Goal: Transaction & Acquisition: Purchase product/service

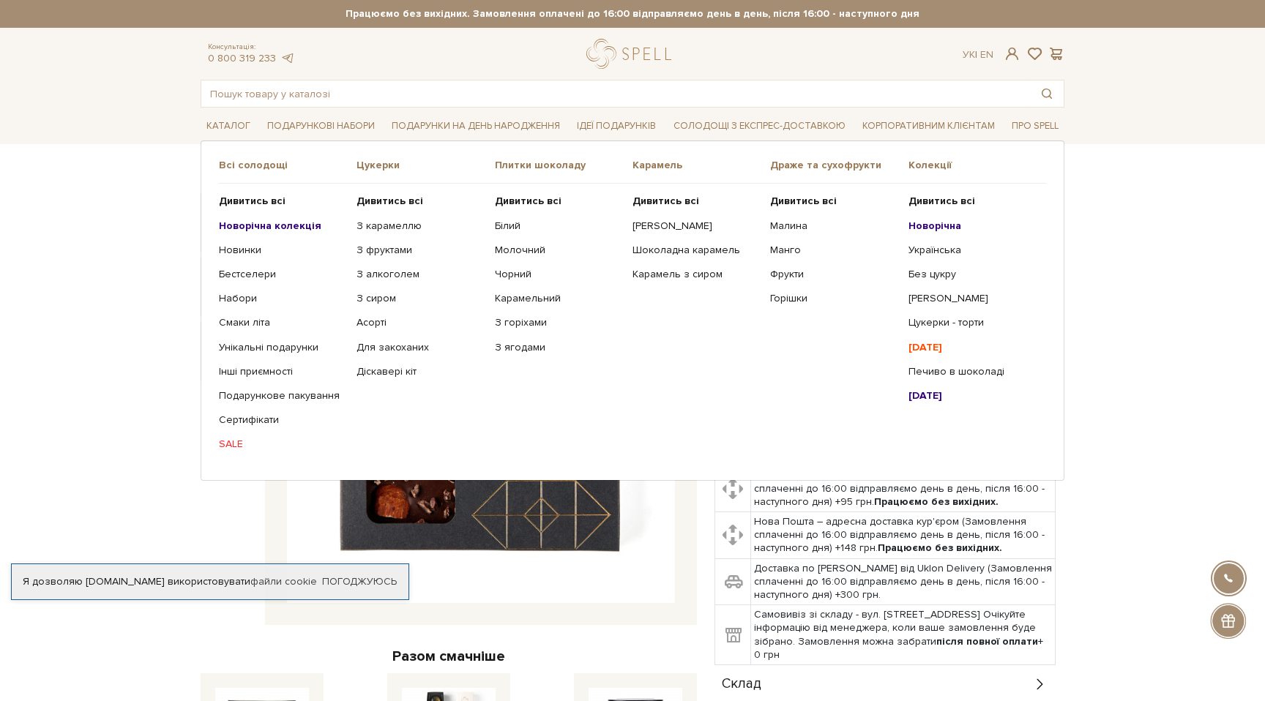
click at [255, 222] on b "Новорічна колекція" at bounding box center [270, 226] width 102 height 12
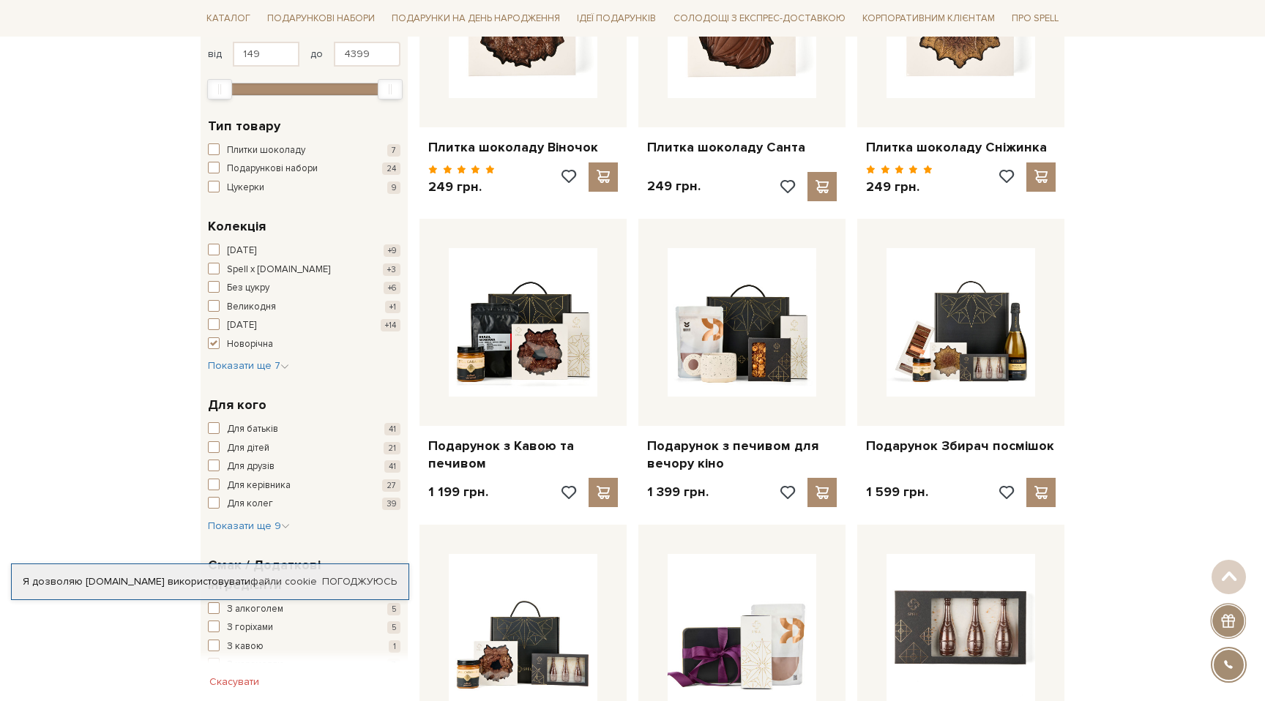
scroll to position [375, 0]
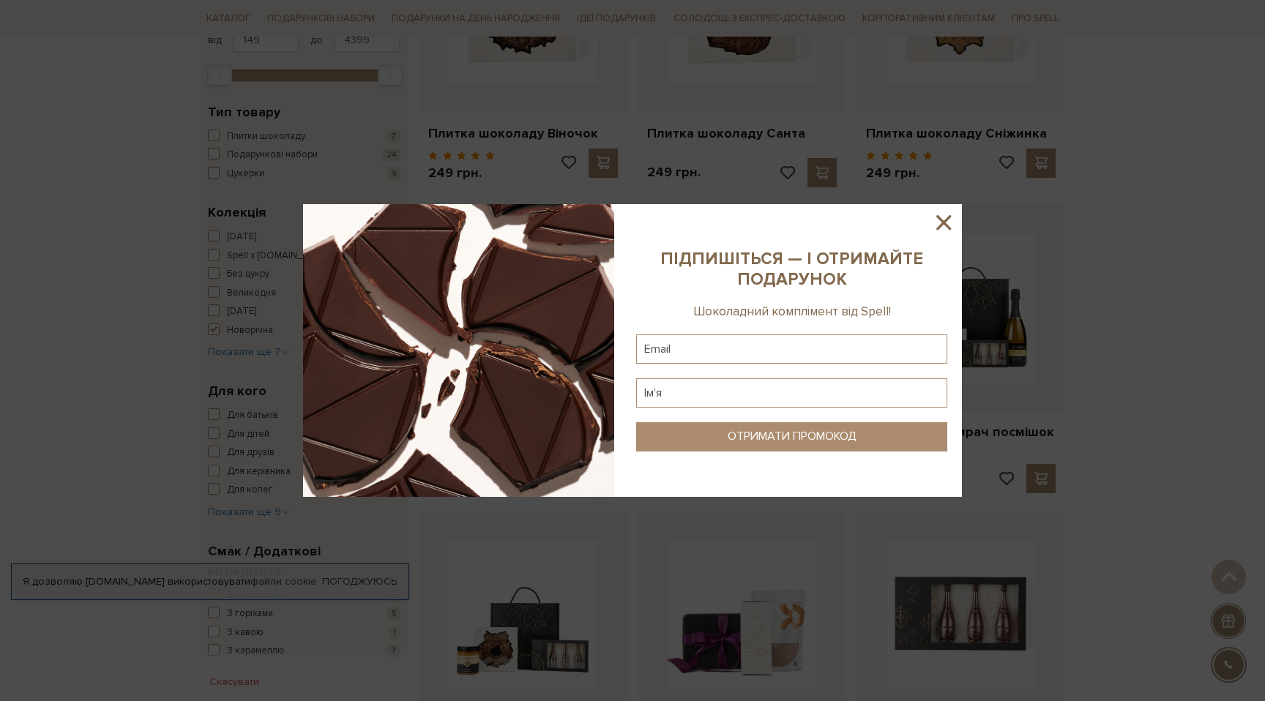
click at [943, 220] on icon at bounding box center [943, 222] width 25 height 25
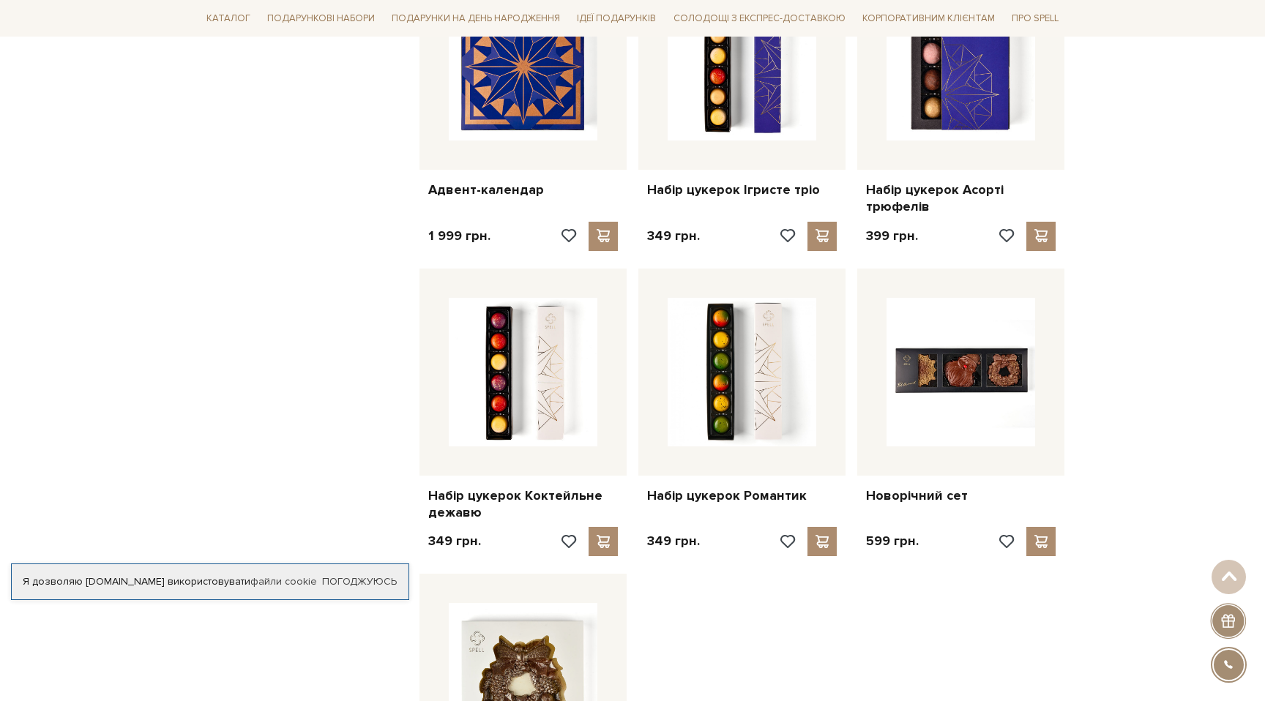
scroll to position [1932, 0]
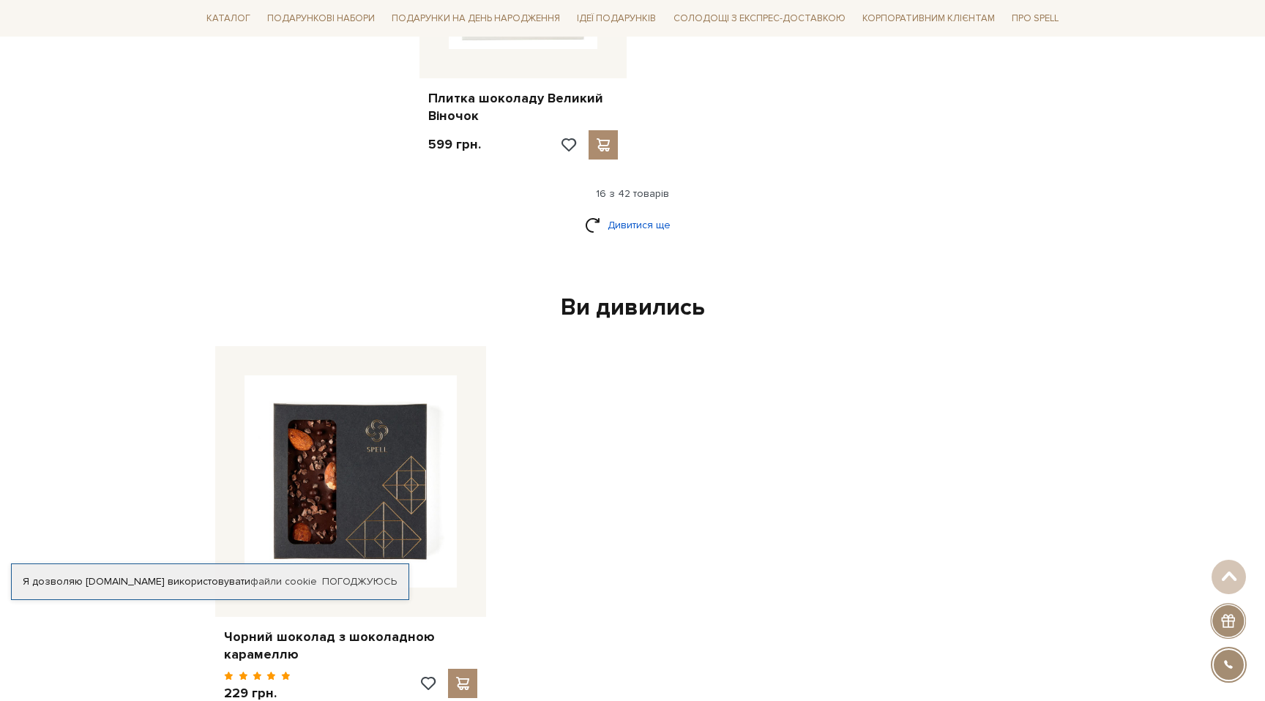
click at [648, 225] on link "Дивитися ще" at bounding box center [632, 225] width 95 height 26
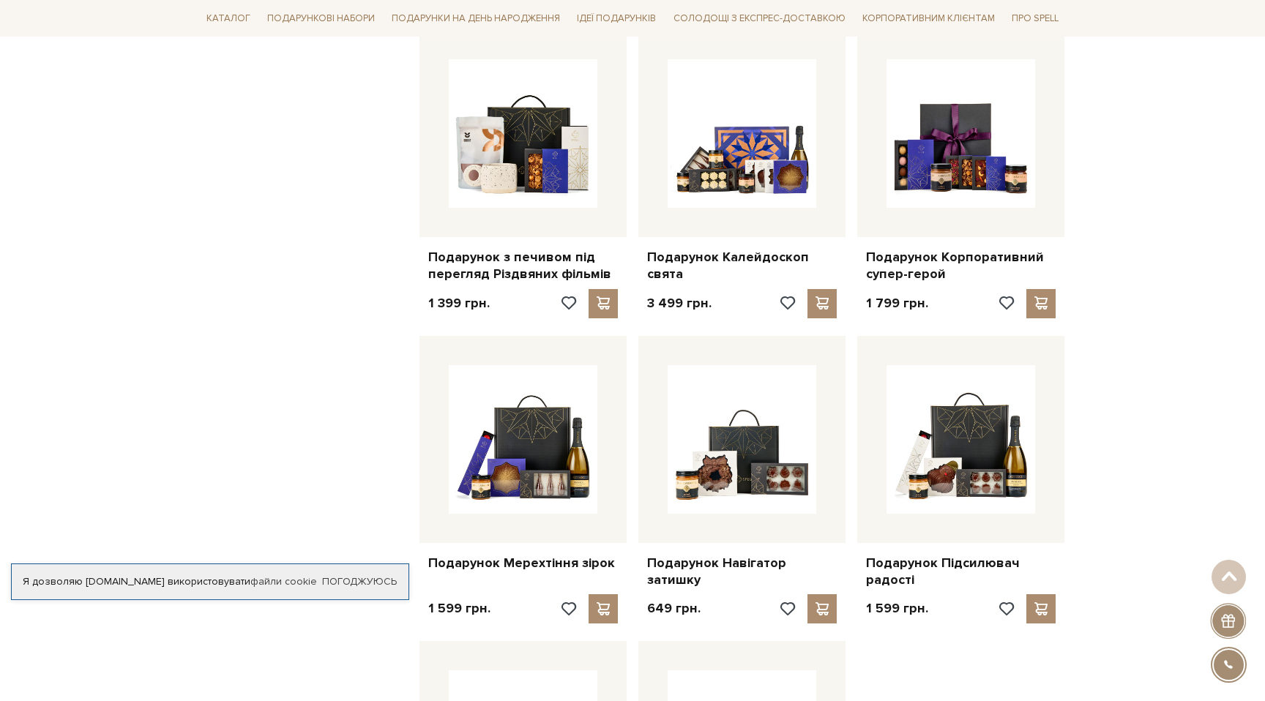
scroll to position [3275, 0]
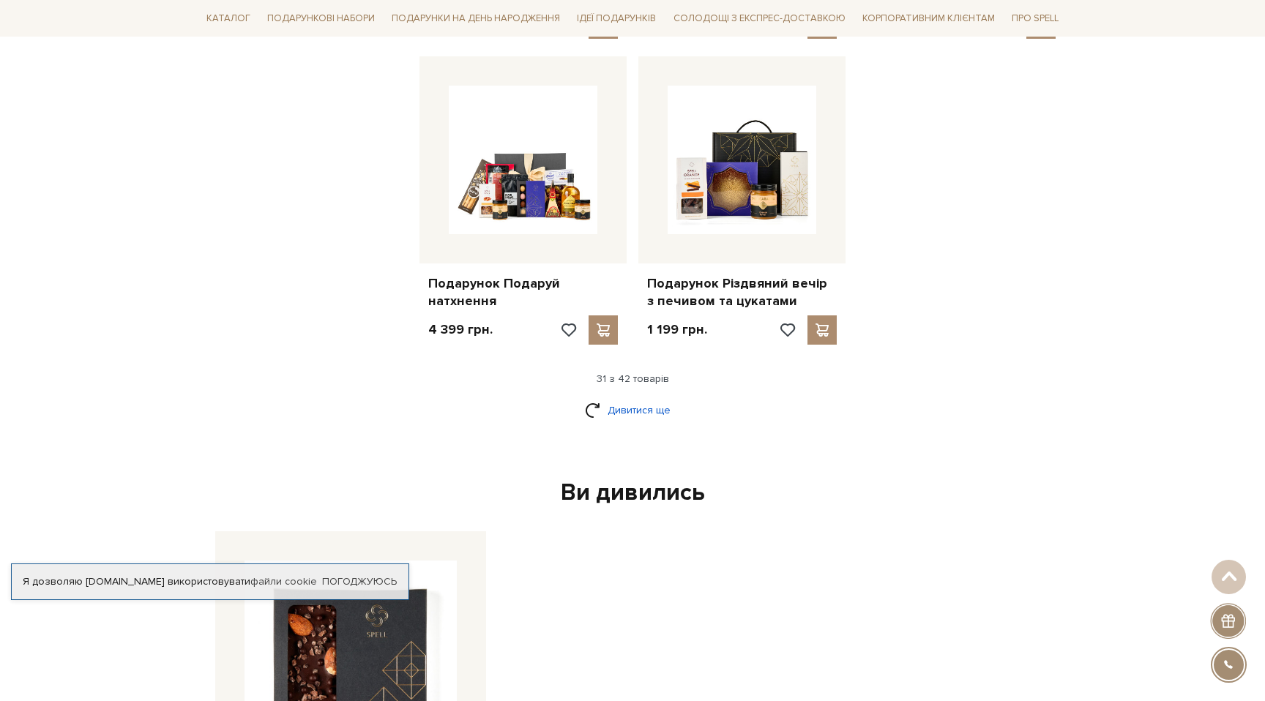
click at [617, 410] on link "Дивитися ще" at bounding box center [632, 410] width 95 height 26
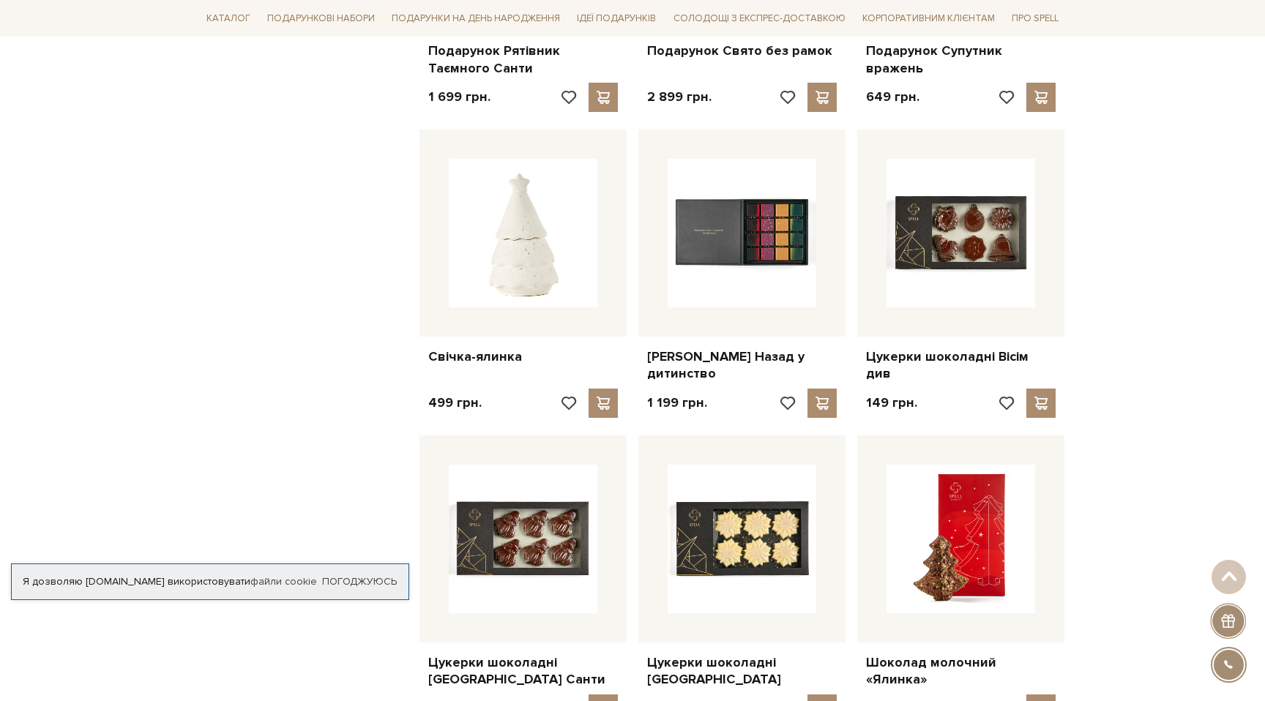
scroll to position [3918, 0]
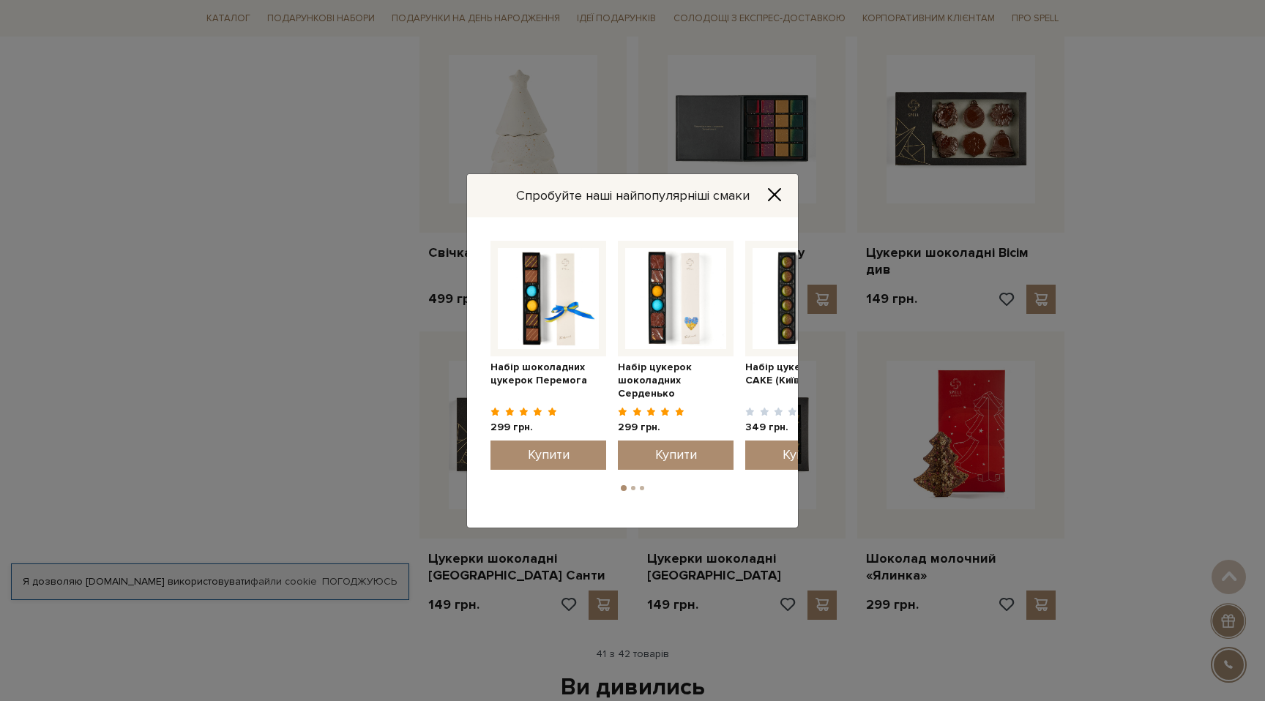
click at [777, 189] on icon "Close" at bounding box center [774, 194] width 15 height 15
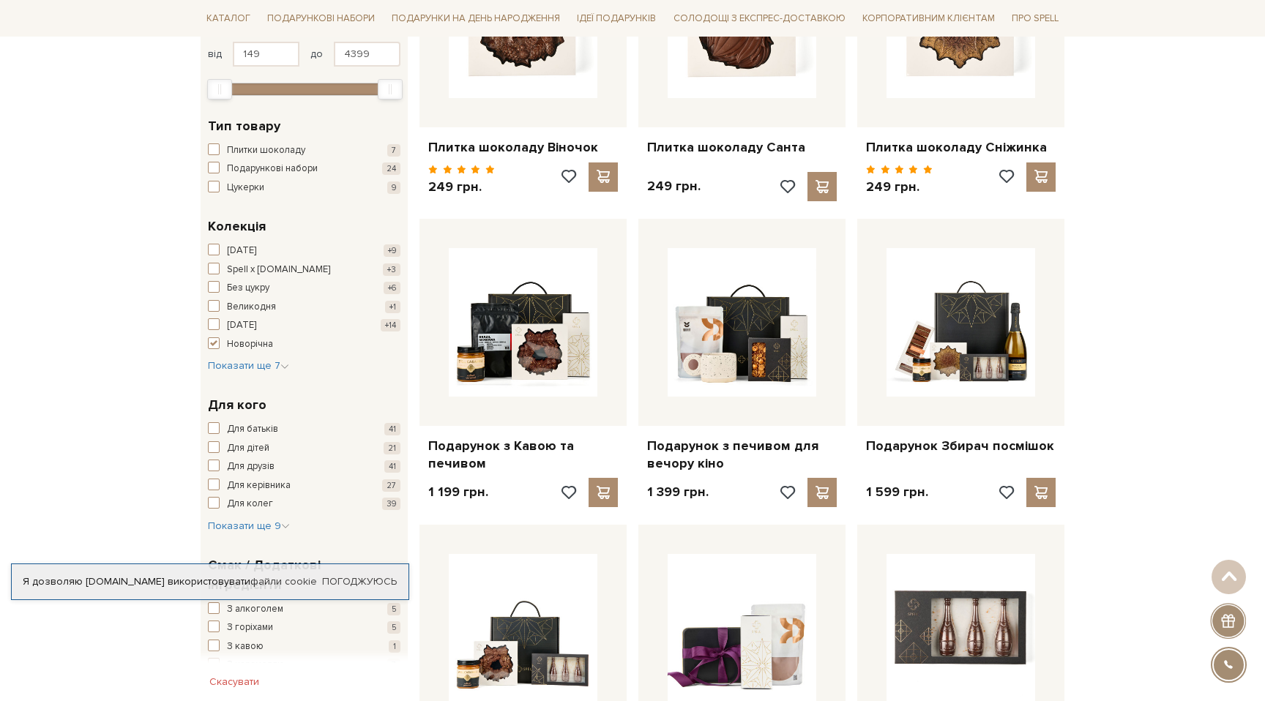
scroll to position [201, 0]
